Goal: Communication & Community: Answer question/provide support

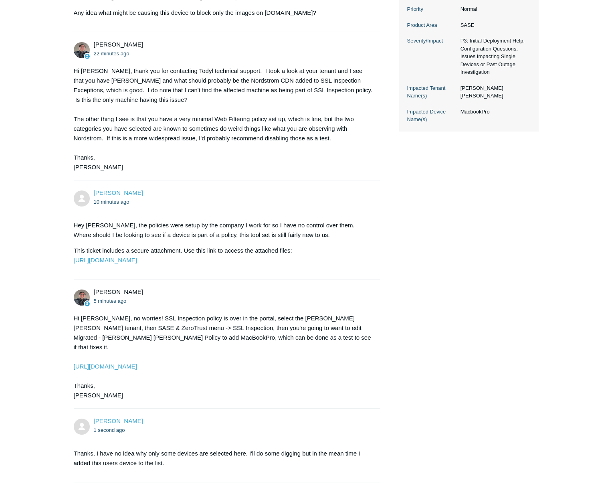
scroll to position [342, 0]
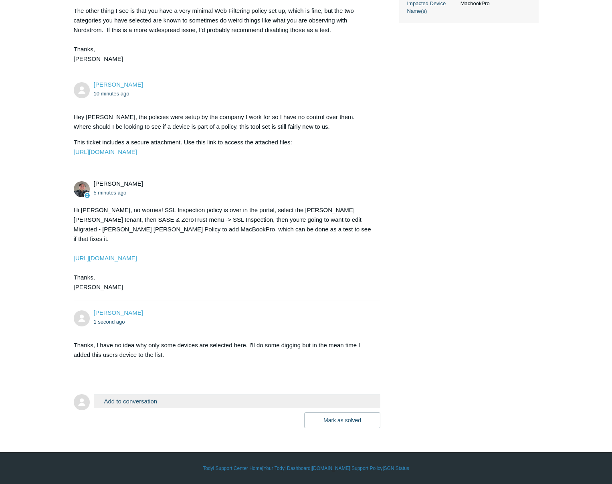
click at [114, 402] on button "Add to conversation" at bounding box center [237, 401] width 287 height 14
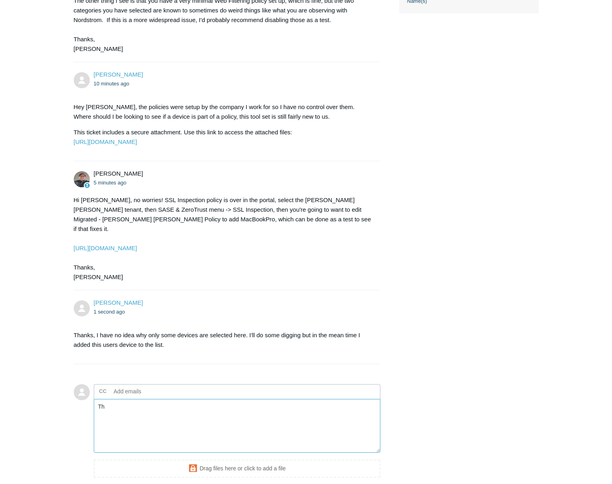
type textarea "T"
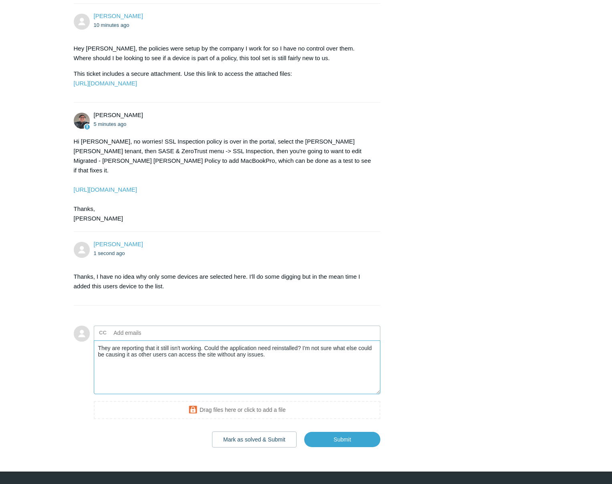
scroll to position [411, 0]
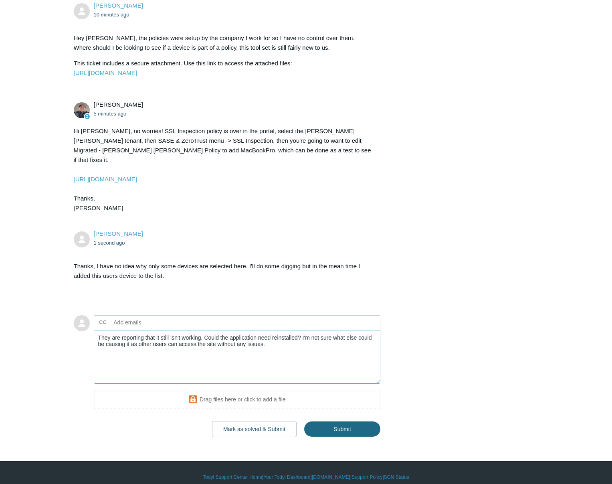
type textarea "They are reporting that it still isn't working. Could the application need rein…"
click at [325, 437] on input "Submit" at bounding box center [342, 429] width 76 height 16
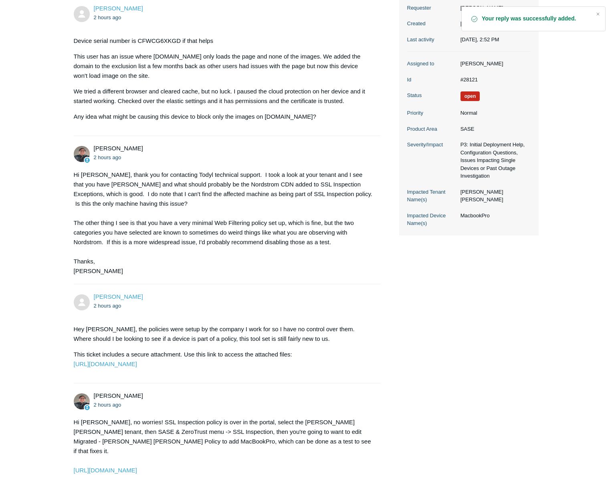
scroll to position [147, 0]
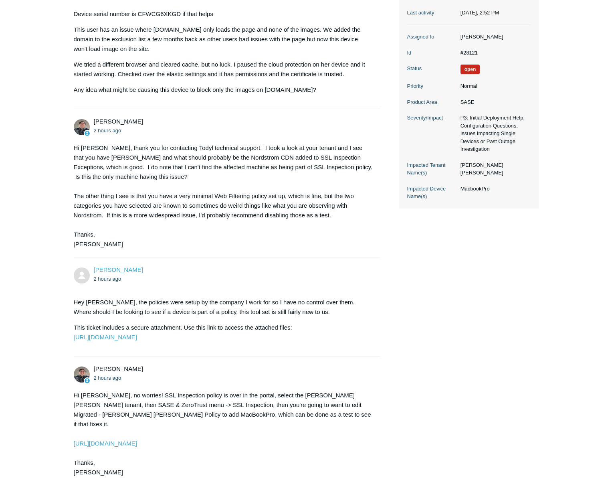
click at [206, 226] on div "Hi [PERSON_NAME], thank you for contacting Todyl technical support. I took a lo…" at bounding box center [223, 196] width 299 height 106
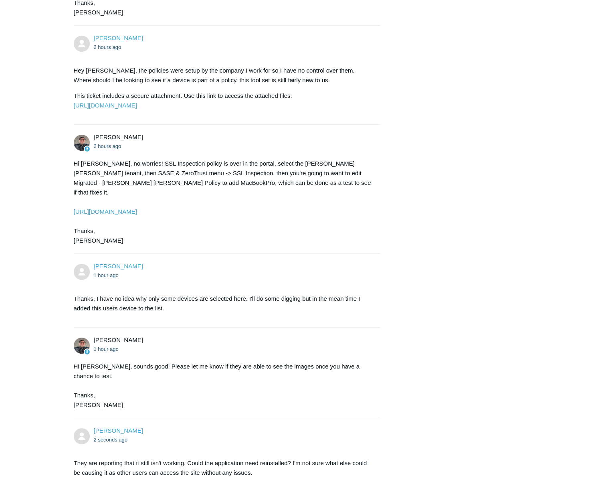
scroll to position [496, 0]
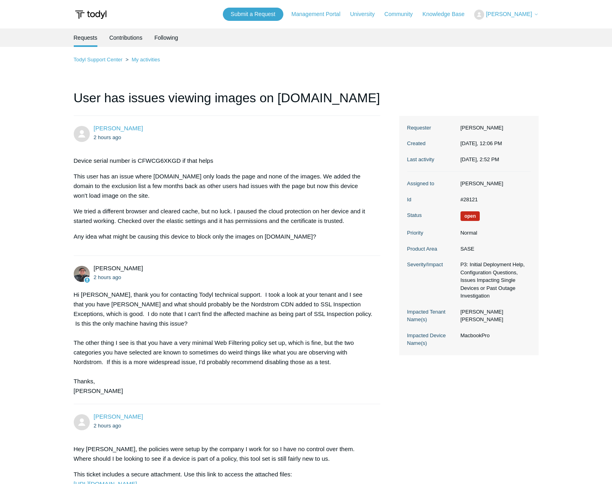
scroll to position [496, 0]
